Goal: Task Accomplishment & Management: Complete application form

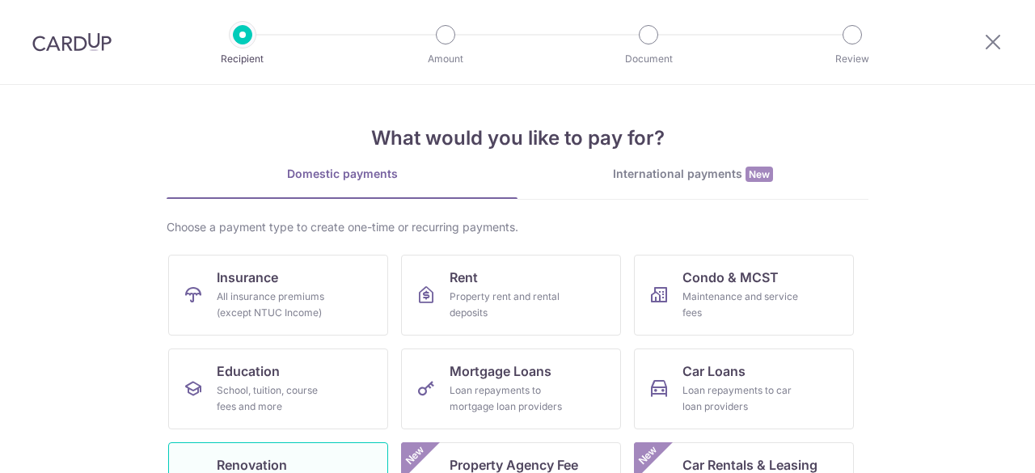
scroll to position [243, 0]
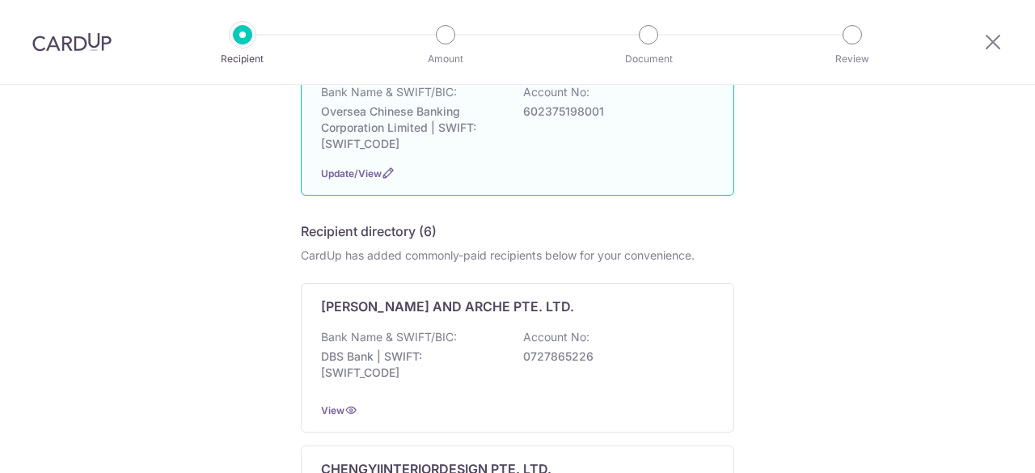
scroll to position [243, 0]
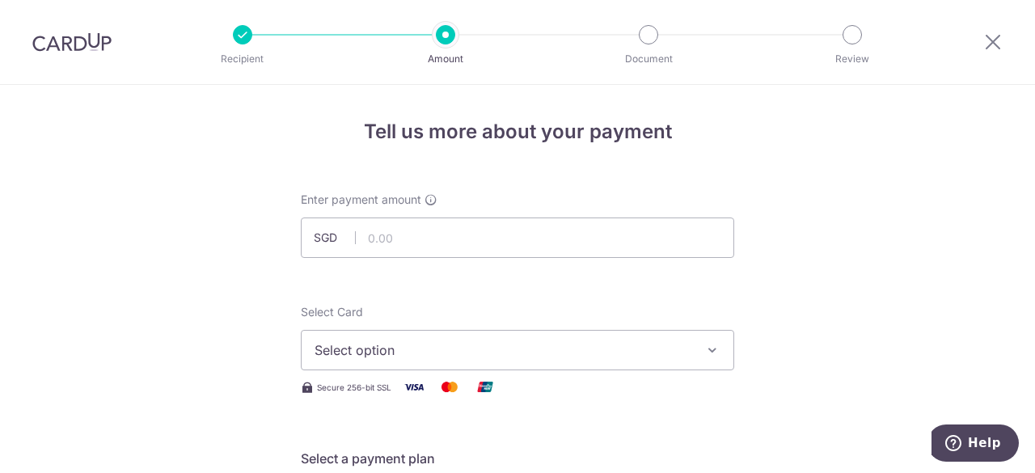
click at [443, 218] on input "text" at bounding box center [517, 238] width 433 height 40
type input "12,105.00"
click at [680, 340] on span "Select option" at bounding box center [503, 349] width 377 height 19
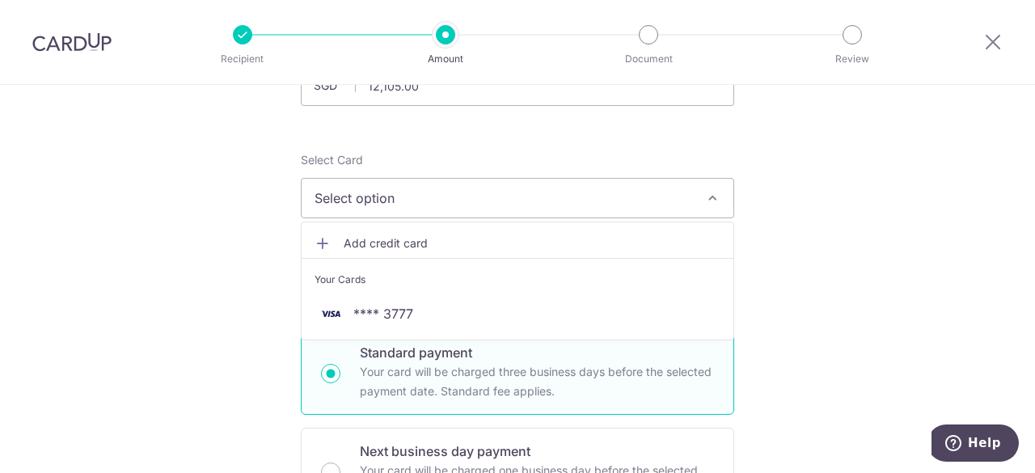
scroll to position [162, 0]
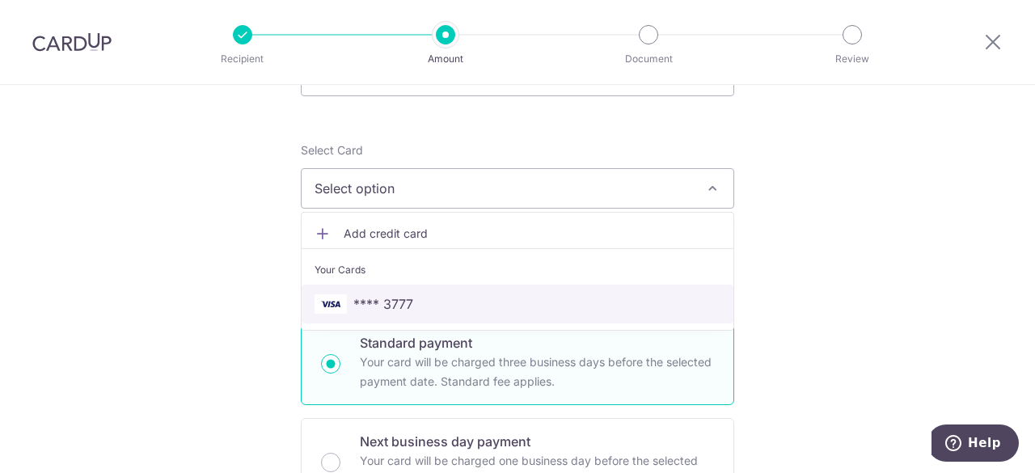
drag, startPoint x: 451, startPoint y: 311, endPoint x: 812, endPoint y: 292, distance: 361.2
click at [451, 311] on span "**** 3777" at bounding box center [518, 303] width 406 height 19
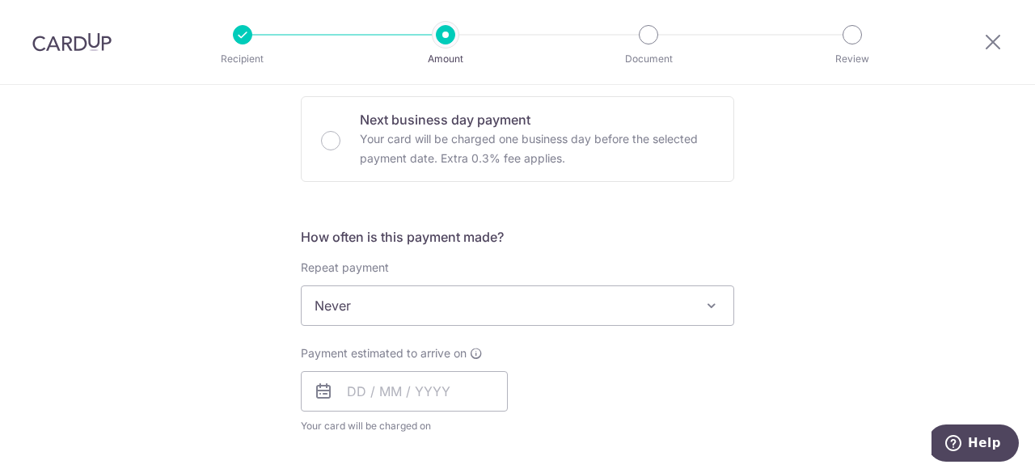
scroll to position [485, 0]
click at [446, 389] on input "text" at bounding box center [404, 390] width 207 height 40
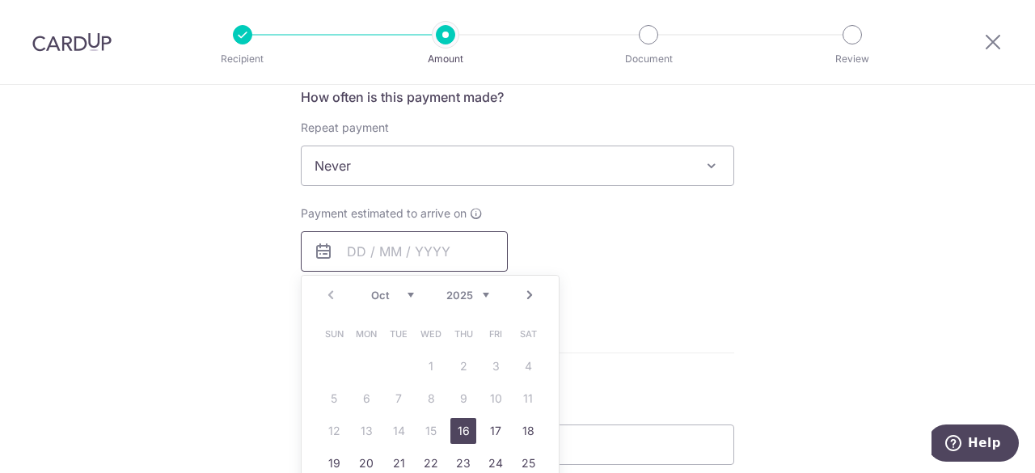
scroll to position [647, 0]
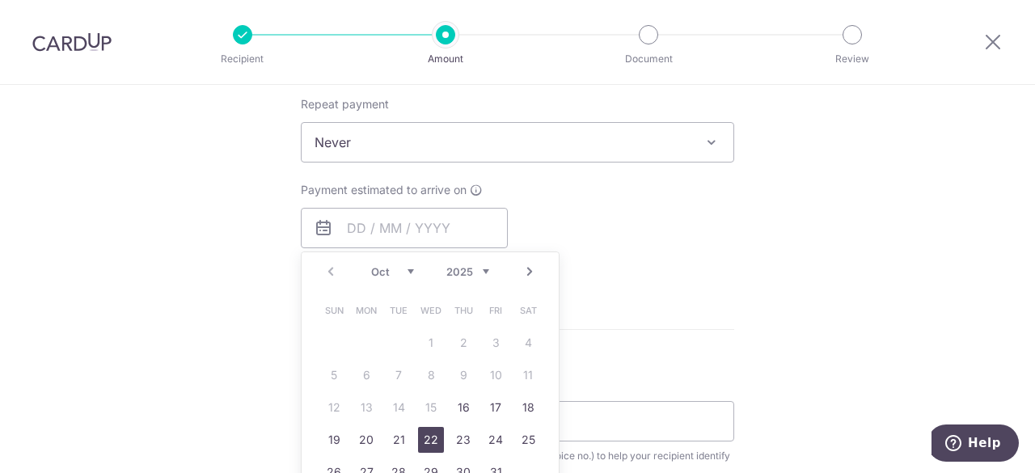
click at [430, 441] on link "22" at bounding box center [431, 440] width 26 height 26
type input "22/10/2025"
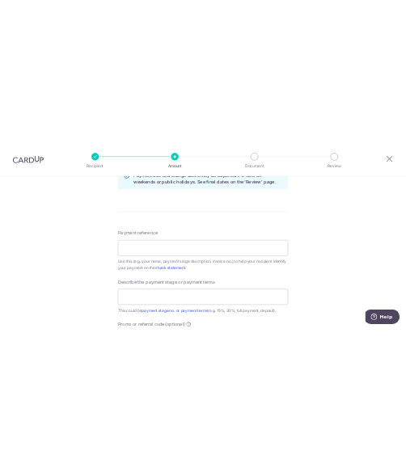
scroll to position [890, 0]
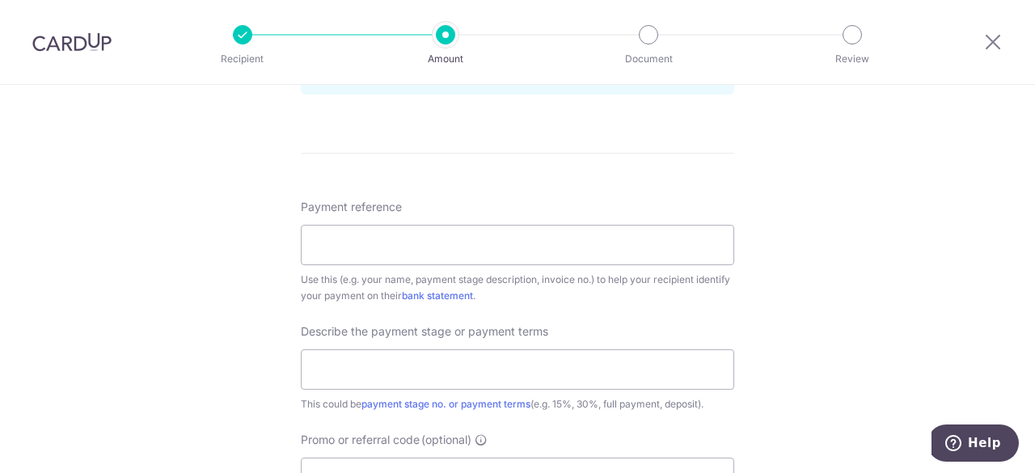
click at [909, 207] on div "Tell us more about your payment Enter payment amount SGD 12,105.00 12105.00 Sel…" at bounding box center [517, 14] width 1035 height 1638
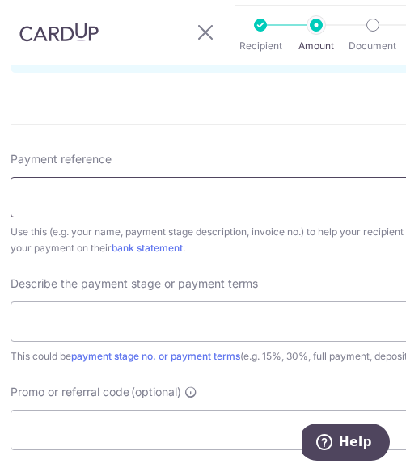
click at [82, 211] on input "Payment reference" at bounding box center [227, 197] width 433 height 40
type input "Aidil Amirah FSSFD0005"
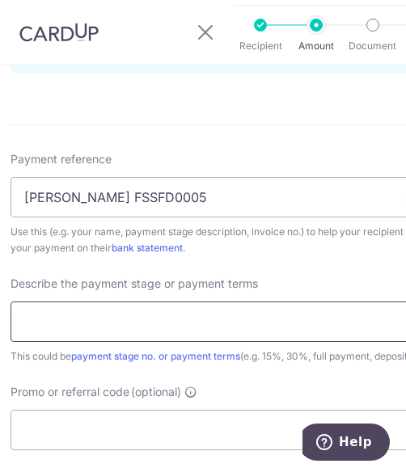
click at [78, 330] on input "text" at bounding box center [227, 322] width 433 height 40
type input "1"
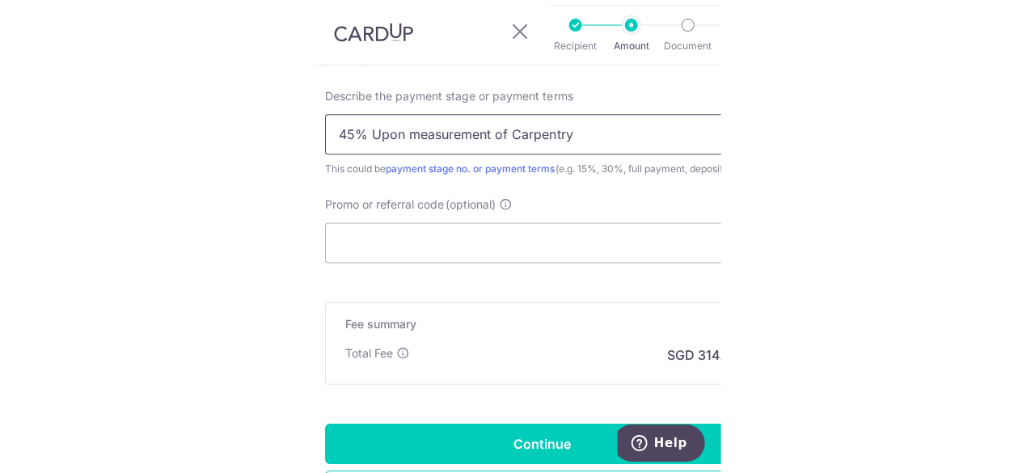
scroll to position [1132, 0]
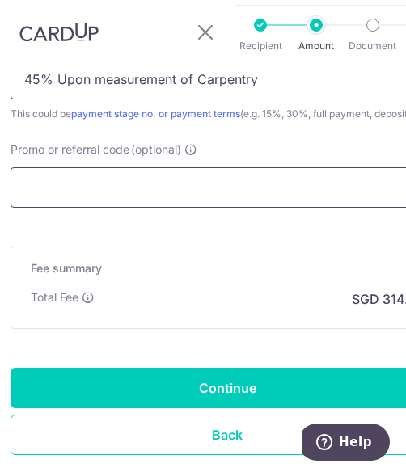
type input "45% Upon measurement of Carpentry"
click at [199, 185] on input "Promo or referral code (optional)" at bounding box center [227, 187] width 433 height 40
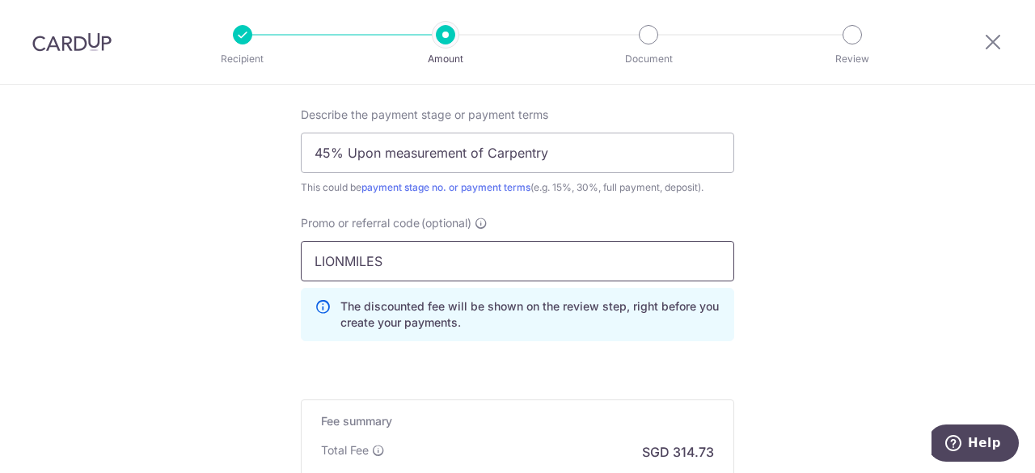
scroll to position [994, 0]
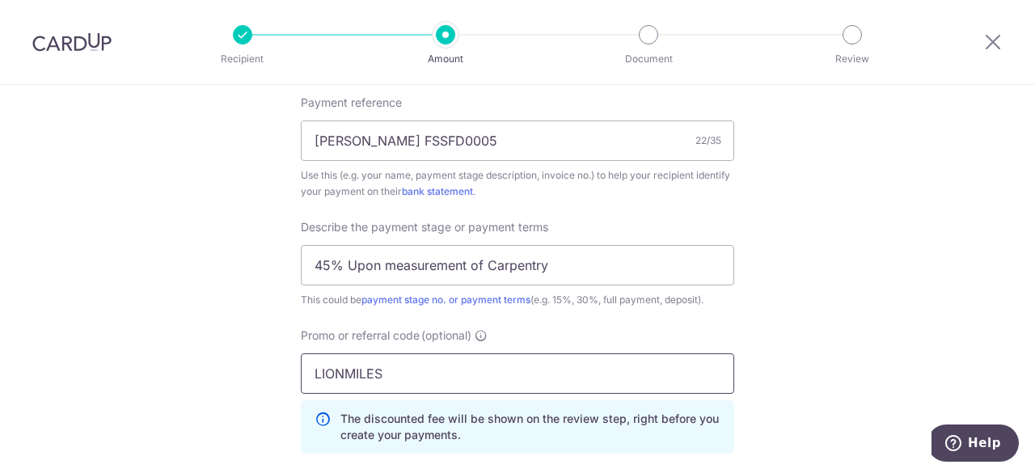
click at [553, 374] on input "LIONMILES" at bounding box center [517, 373] width 433 height 40
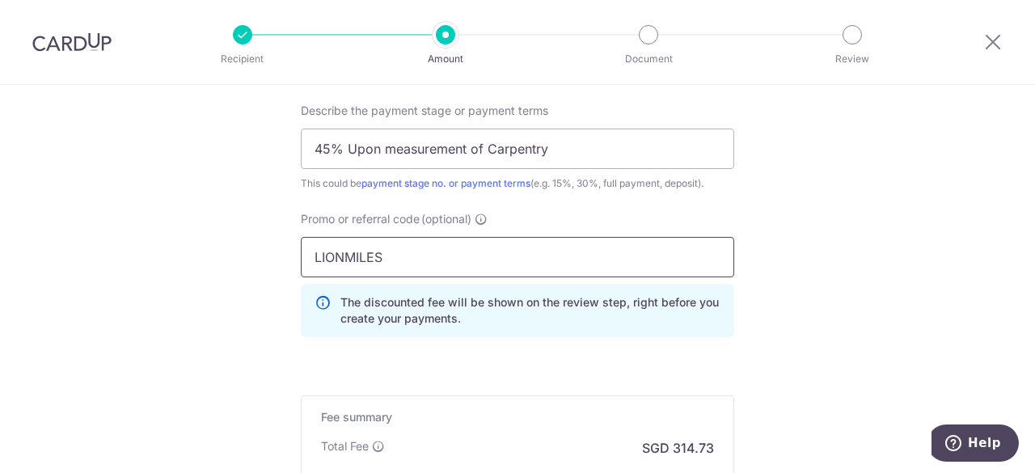
scroll to position [1317, 0]
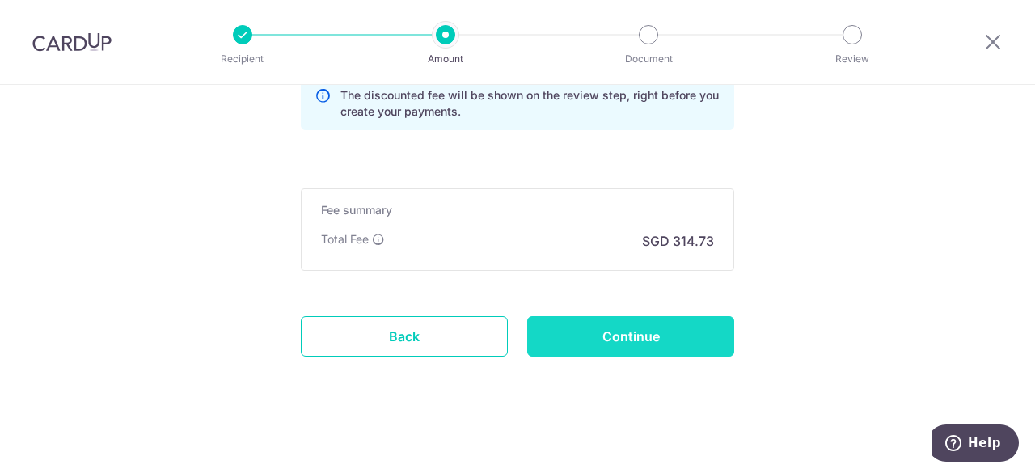
type input "LIONMILES"
click at [580, 341] on input "Continue" at bounding box center [630, 336] width 207 height 40
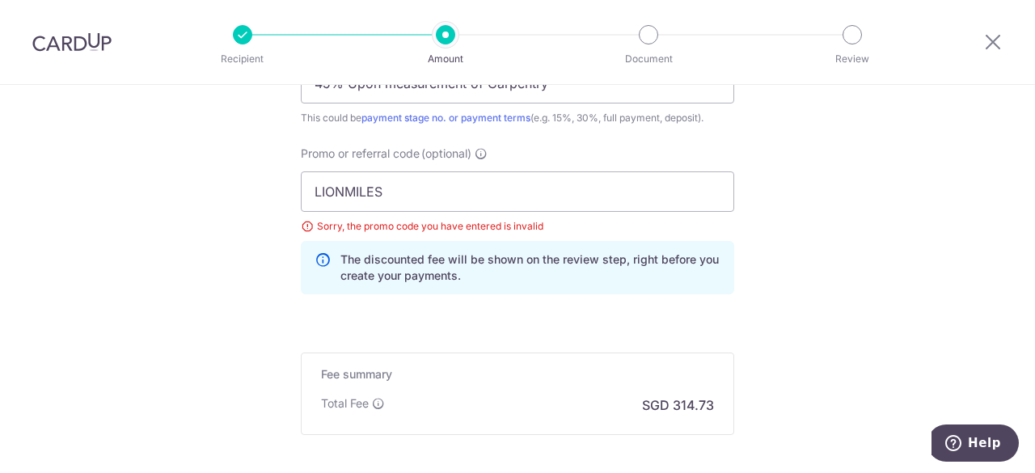
scroll to position [1064, 0]
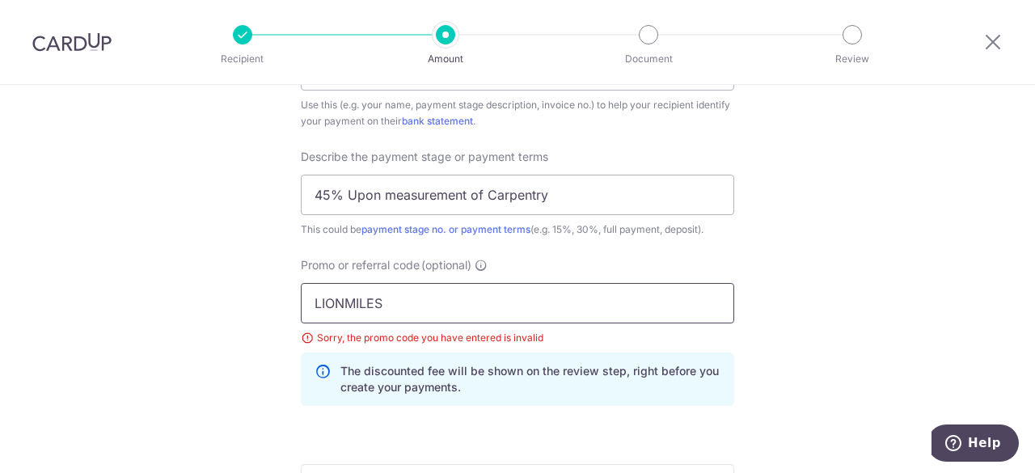
drag, startPoint x: 417, startPoint y: 302, endPoint x: 234, endPoint y: 304, distance: 182.8
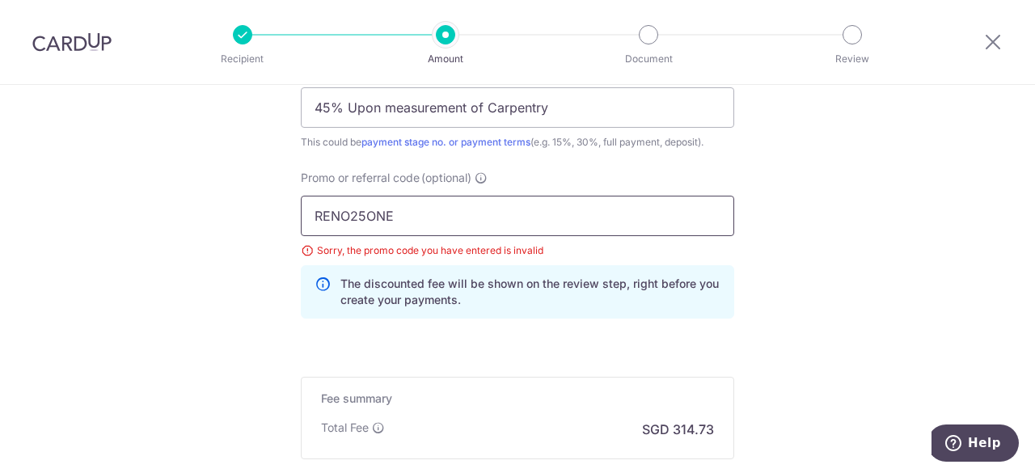
scroll to position [1226, 0]
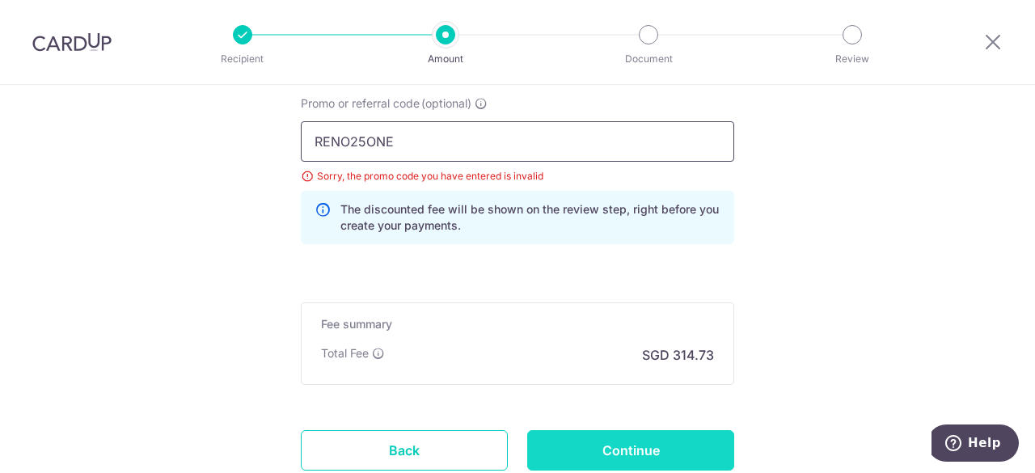
type input "RENO25ONE"
click at [632, 442] on input "Continue" at bounding box center [630, 450] width 207 height 40
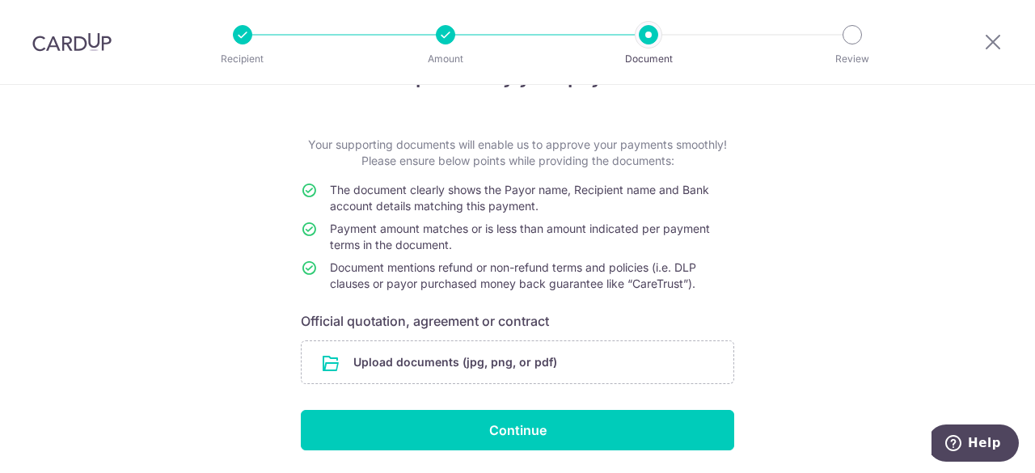
scroll to position [81, 0]
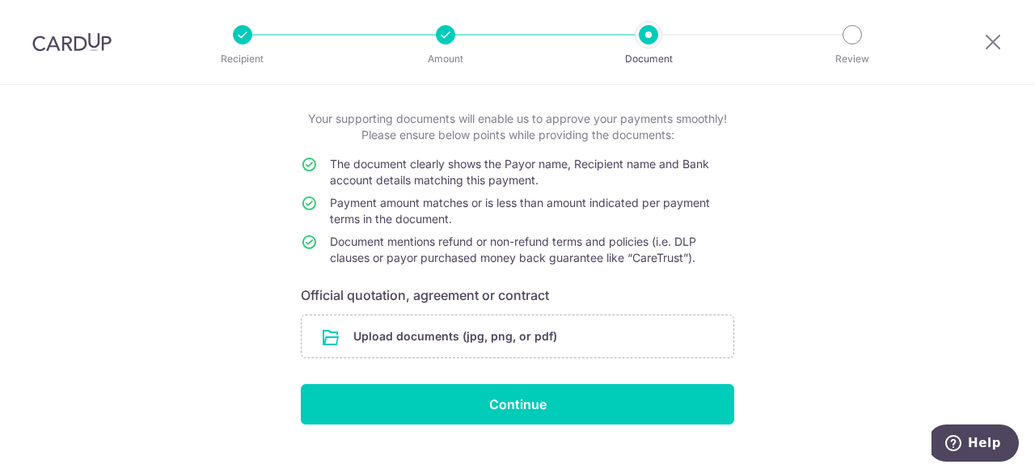
click at [488, 336] on form "Your supporting documents will enable us to approve your payments smoothly! Ple…" at bounding box center [517, 268] width 433 height 314
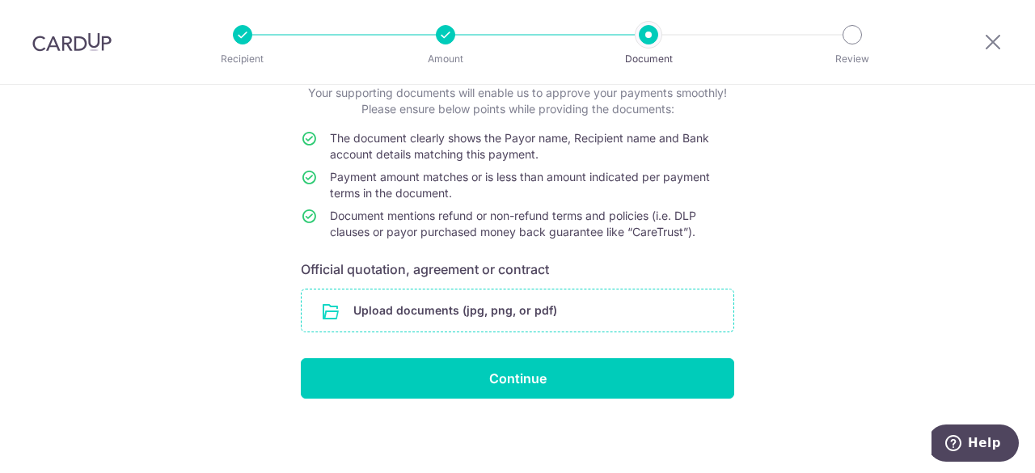
click at [511, 309] on input "file" at bounding box center [518, 311] width 432 height 42
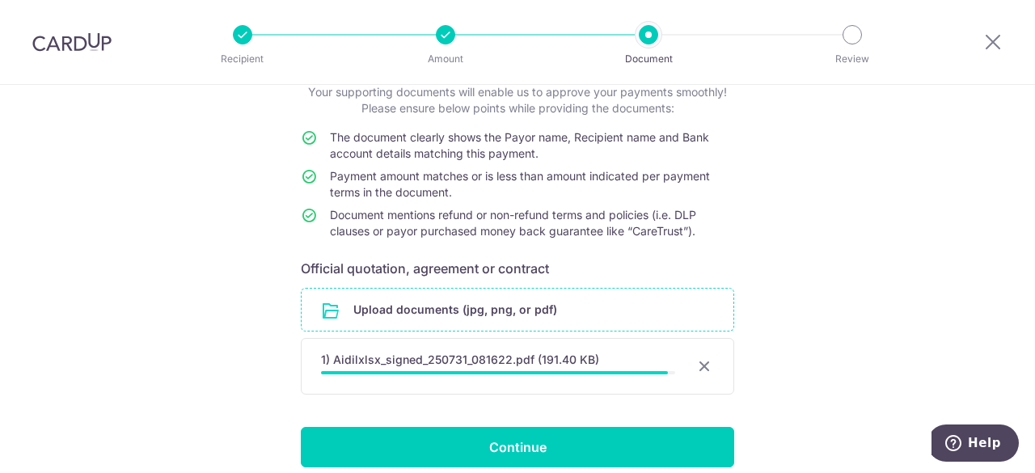
scroll to position [162, 0]
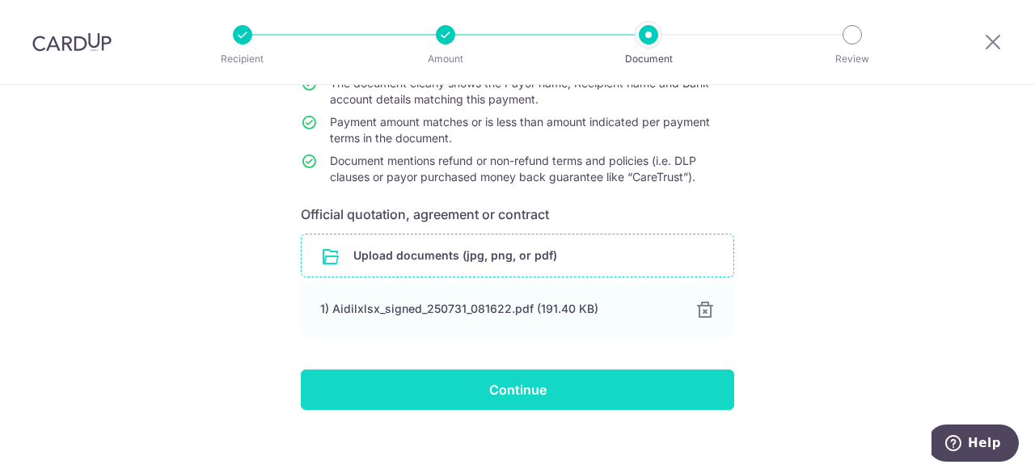
click at [508, 399] on input "Continue" at bounding box center [517, 390] width 433 height 40
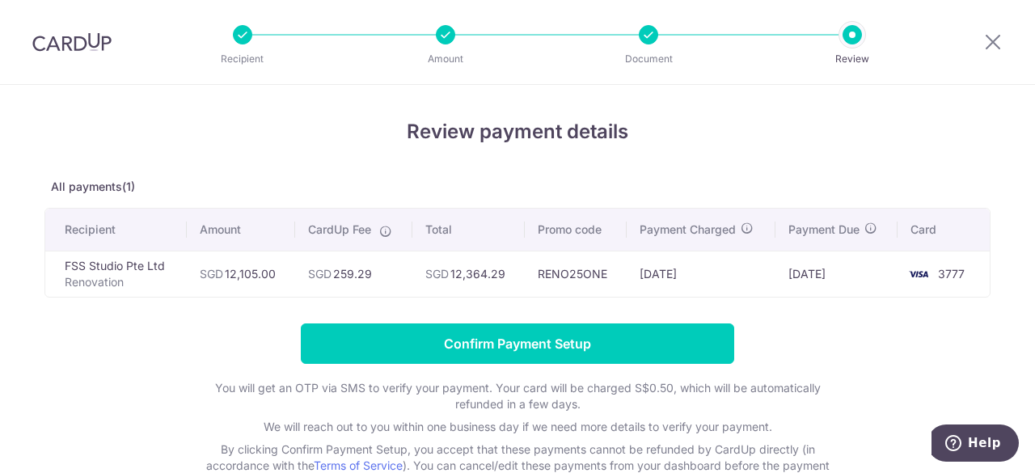
scroll to position [81, 0]
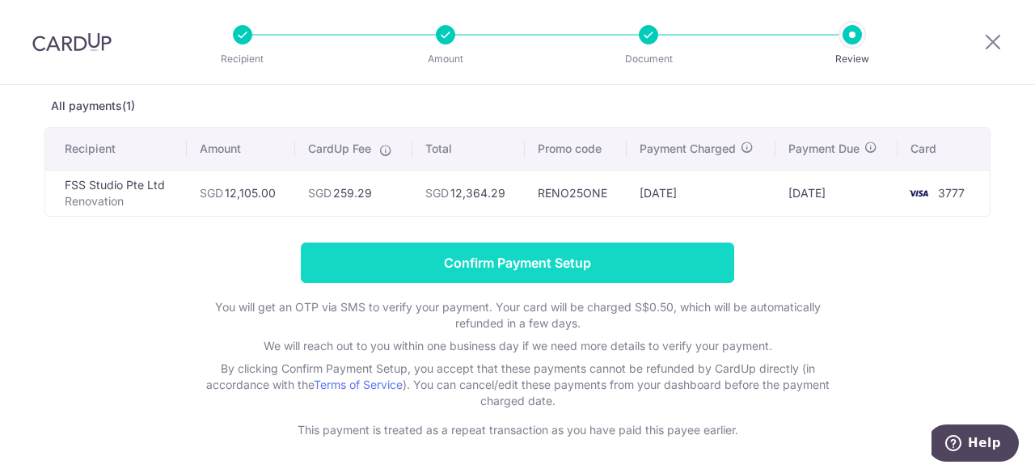
click at [642, 256] on input "Confirm Payment Setup" at bounding box center [517, 263] width 433 height 40
